Goal: Task Accomplishment & Management: Use online tool/utility

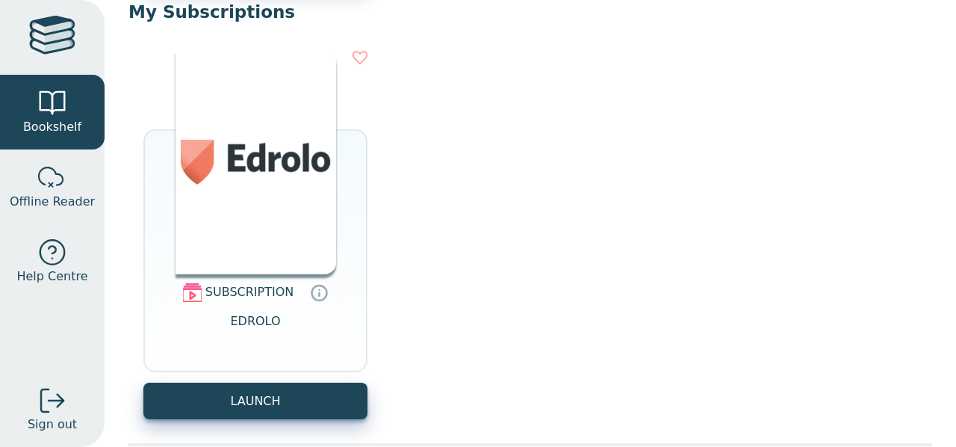
scroll to position [1819, 0]
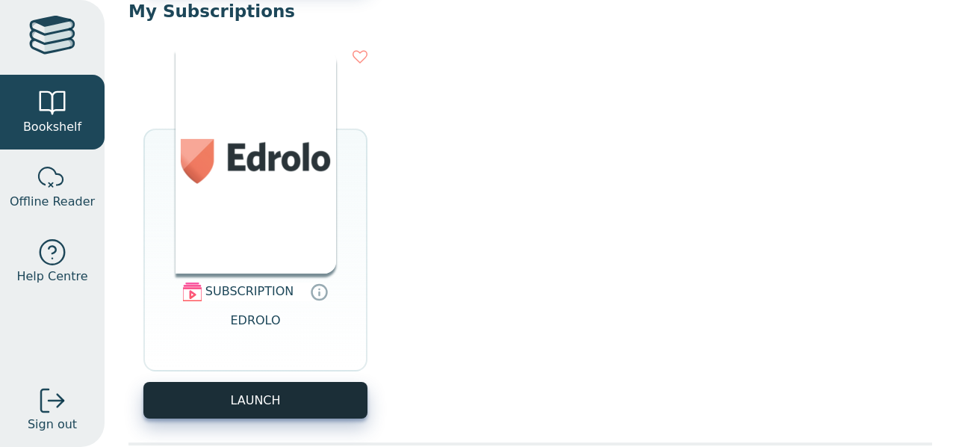
click at [258, 383] on button "LAUNCH" at bounding box center [255, 400] width 224 height 37
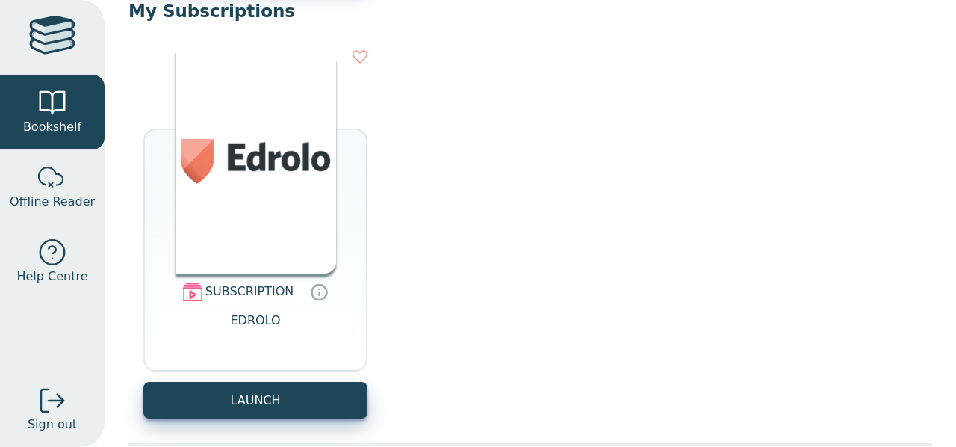
click at [294, 418] on div "SUBSCRIPTION EDROLO LAUNCH" at bounding box center [530, 233] width 804 height 399
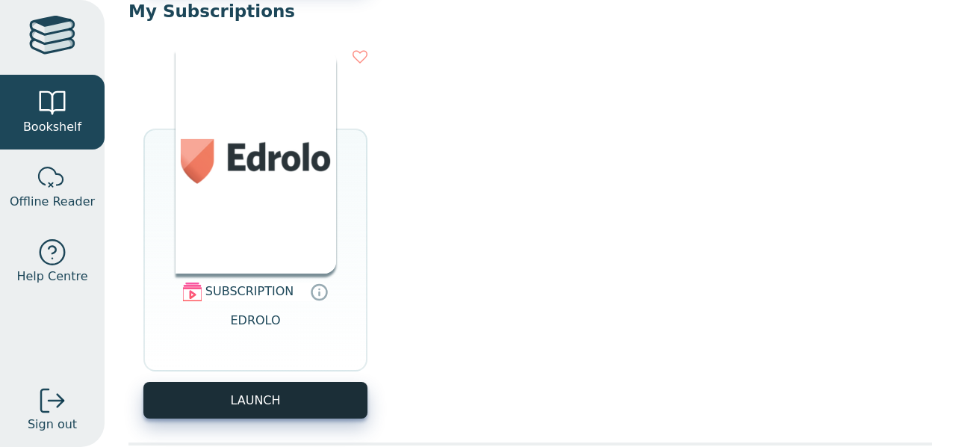
click at [294, 413] on button "LAUNCH" at bounding box center [255, 400] width 224 height 37
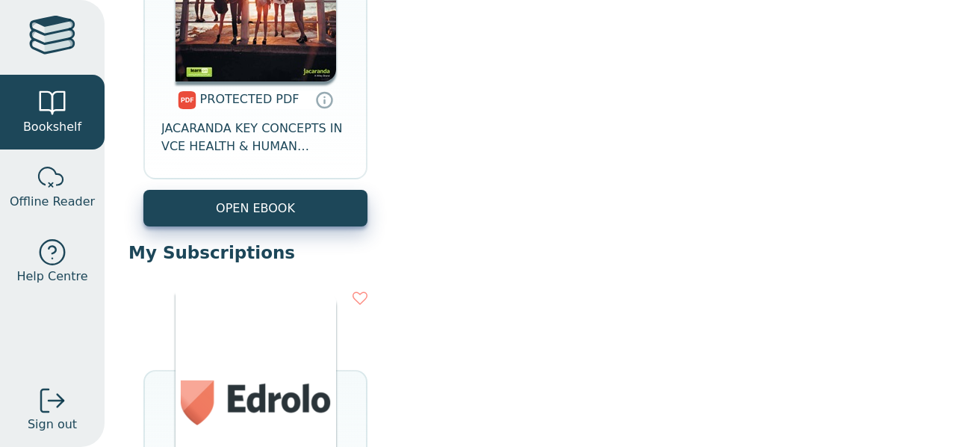
scroll to position [1869, 0]
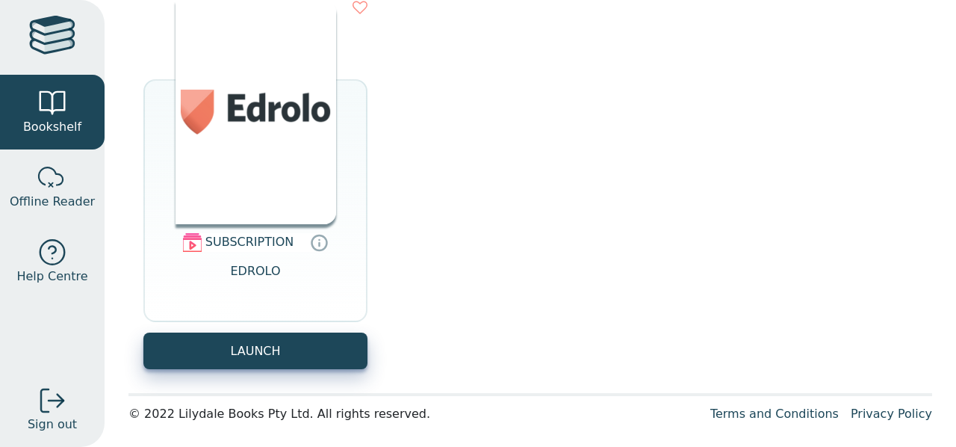
click at [564, 320] on div "SUBSCRIPTION EDROLO LAUNCH" at bounding box center [530, 184] width 804 height 399
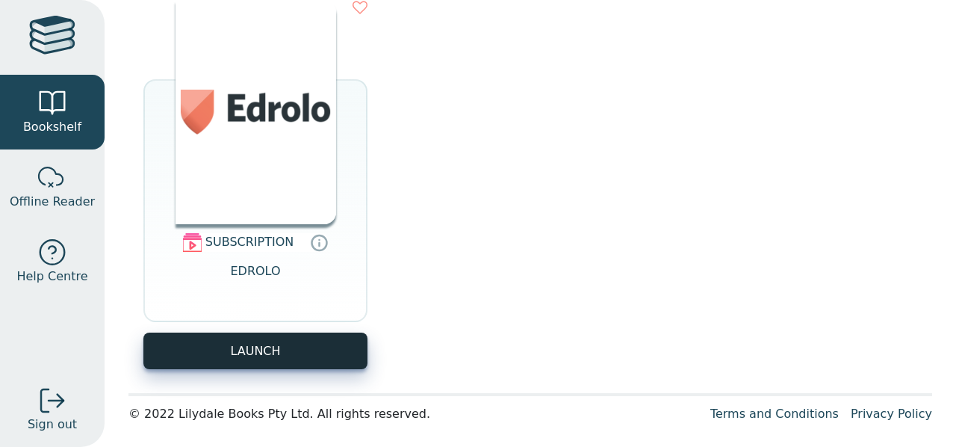
click at [289, 352] on button "LAUNCH" at bounding box center [255, 350] width 224 height 37
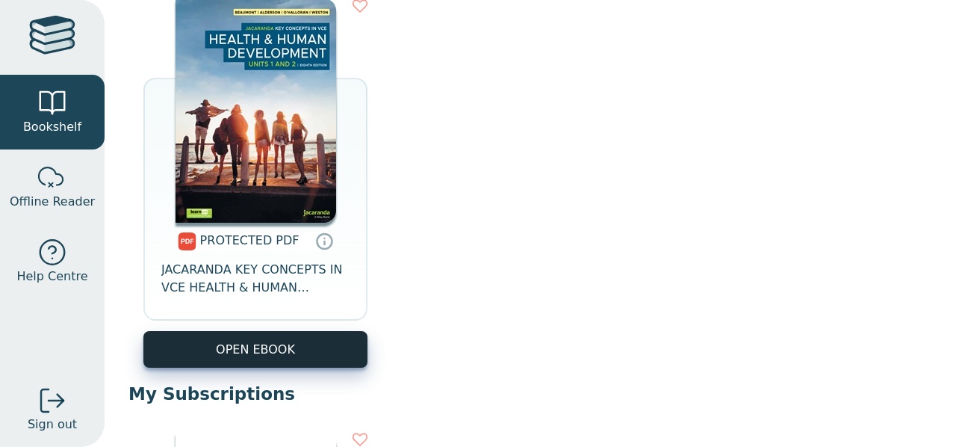
scroll to position [1869, 0]
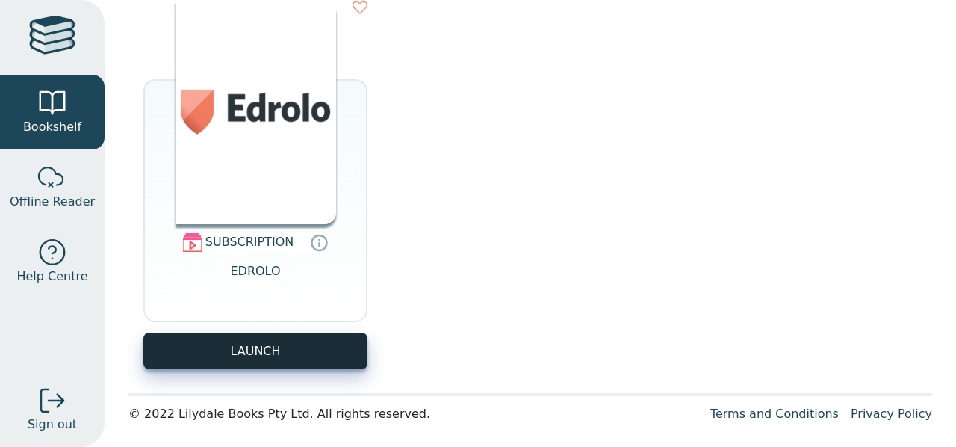
click at [268, 340] on button "LAUNCH" at bounding box center [255, 350] width 224 height 37
click at [327, 337] on button "LAUNCH" at bounding box center [255, 350] width 224 height 37
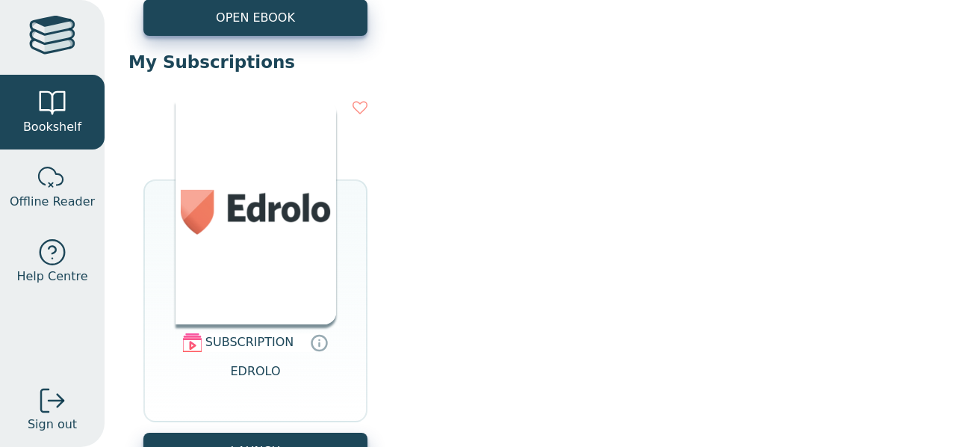
scroll to position [1869, 0]
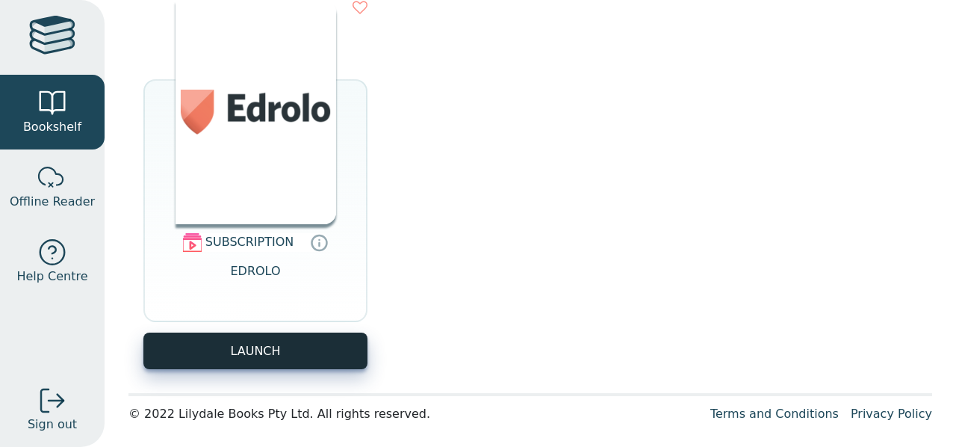
click at [313, 356] on button "LAUNCH" at bounding box center [255, 350] width 224 height 37
click at [317, 357] on button "LAUNCH" at bounding box center [255, 350] width 224 height 37
click at [323, 360] on button "LAUNCH" at bounding box center [255, 350] width 224 height 37
